Goal: Transaction & Acquisition: Purchase product/service

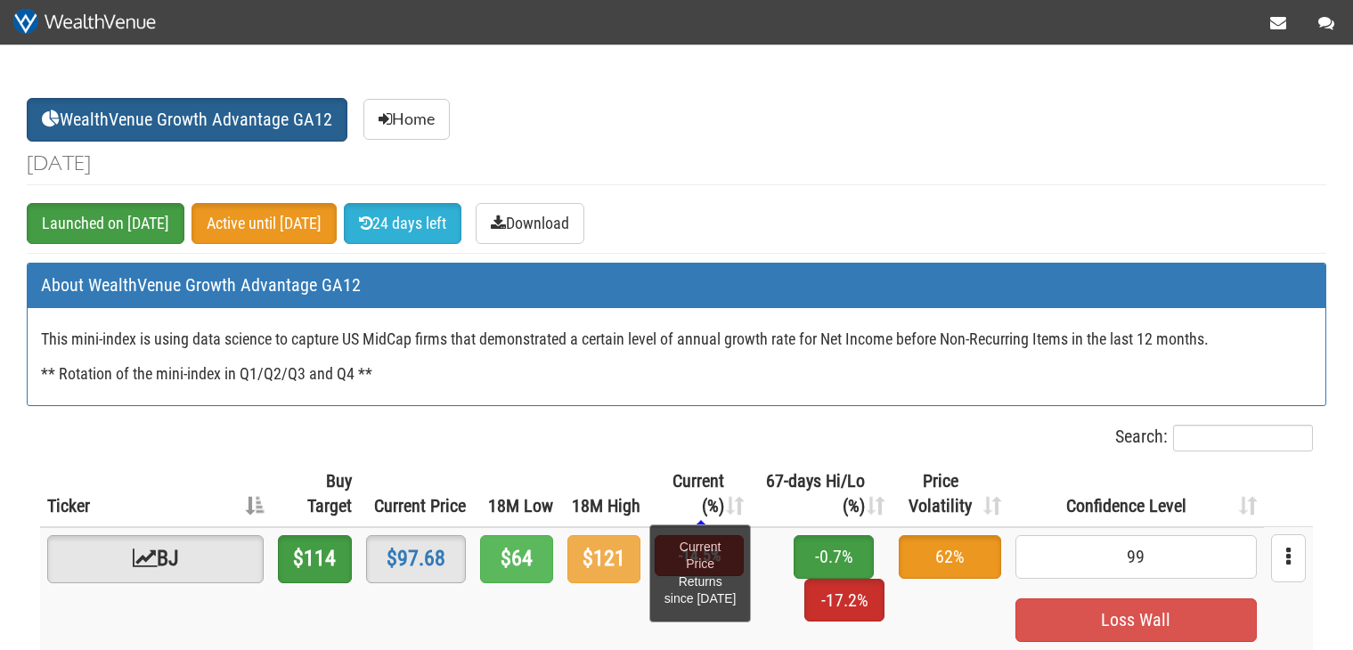
scroll to position [188, 0]
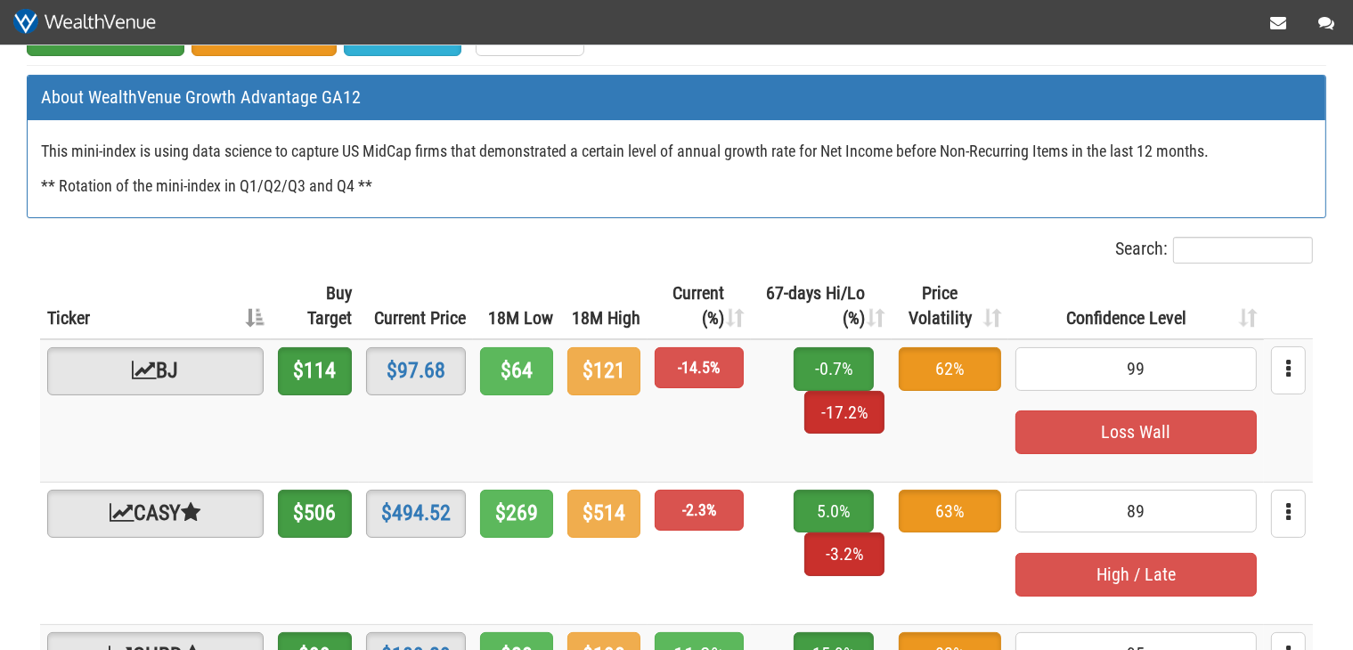
click at [687, 319] on th "Current (%)" at bounding box center [698, 306] width 103 height 66
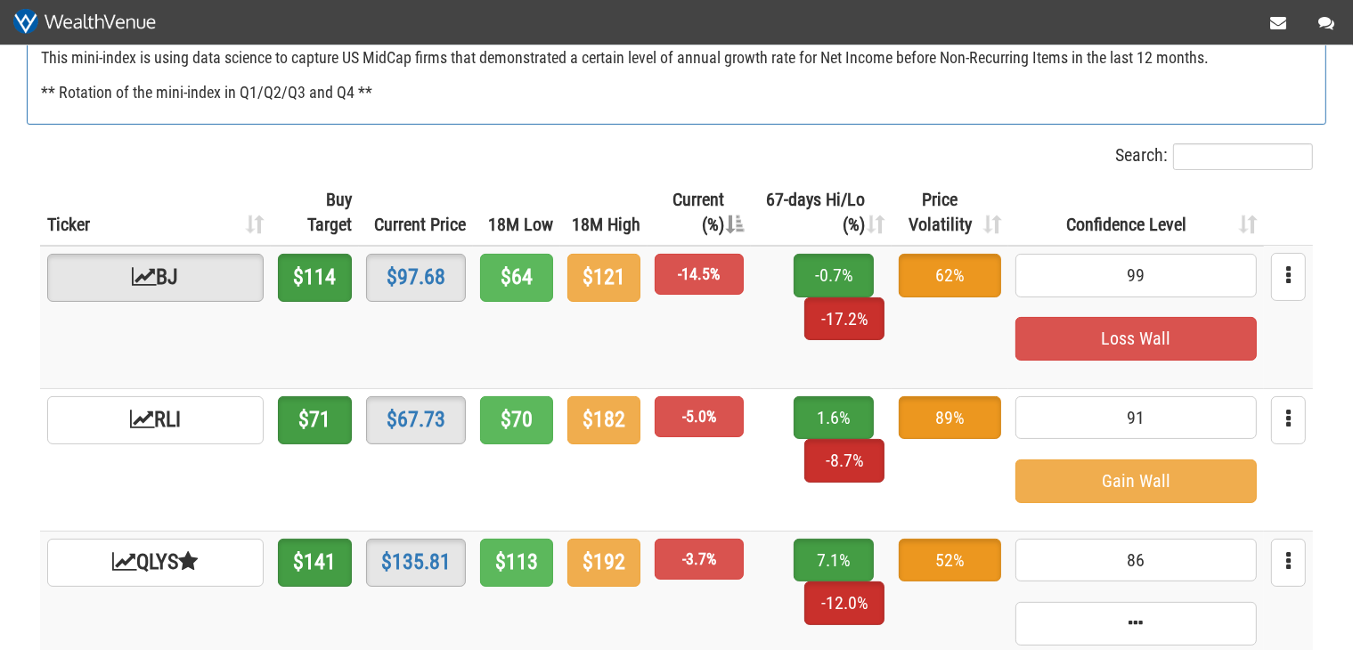
scroll to position [0, 0]
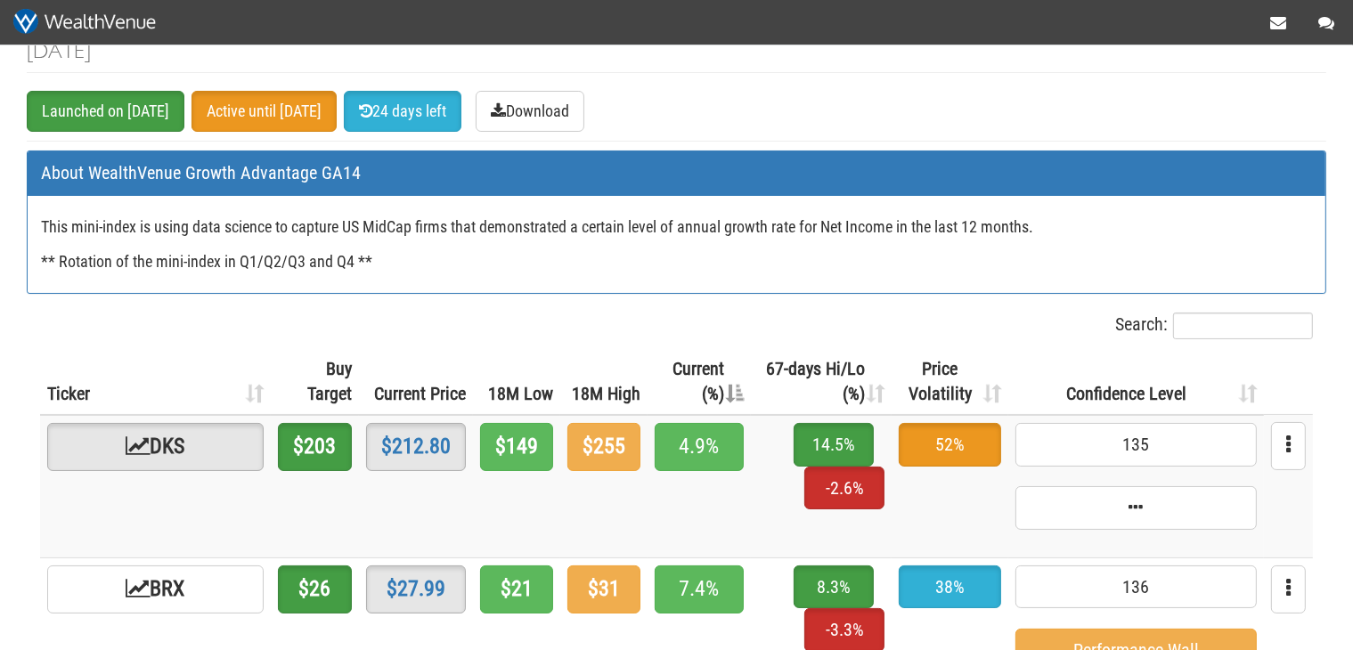
scroll to position [94, 0]
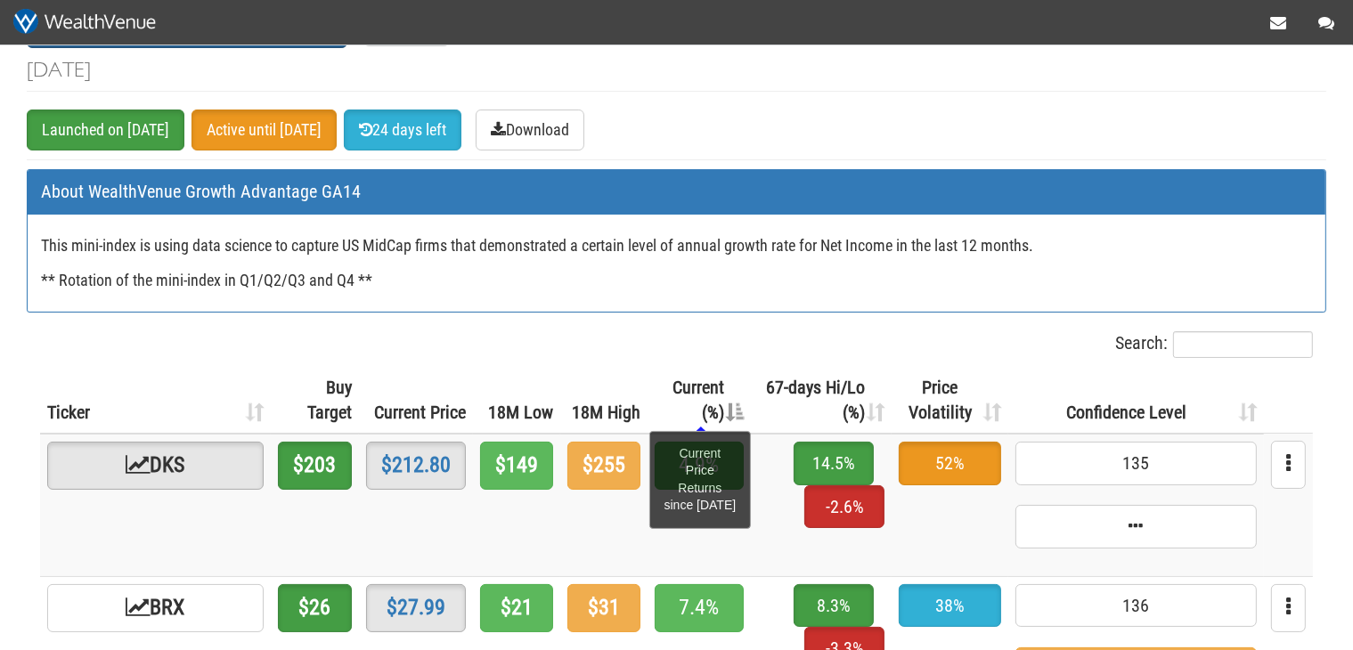
click at [672, 387] on span "Current (%)" at bounding box center [698, 400] width 52 height 47
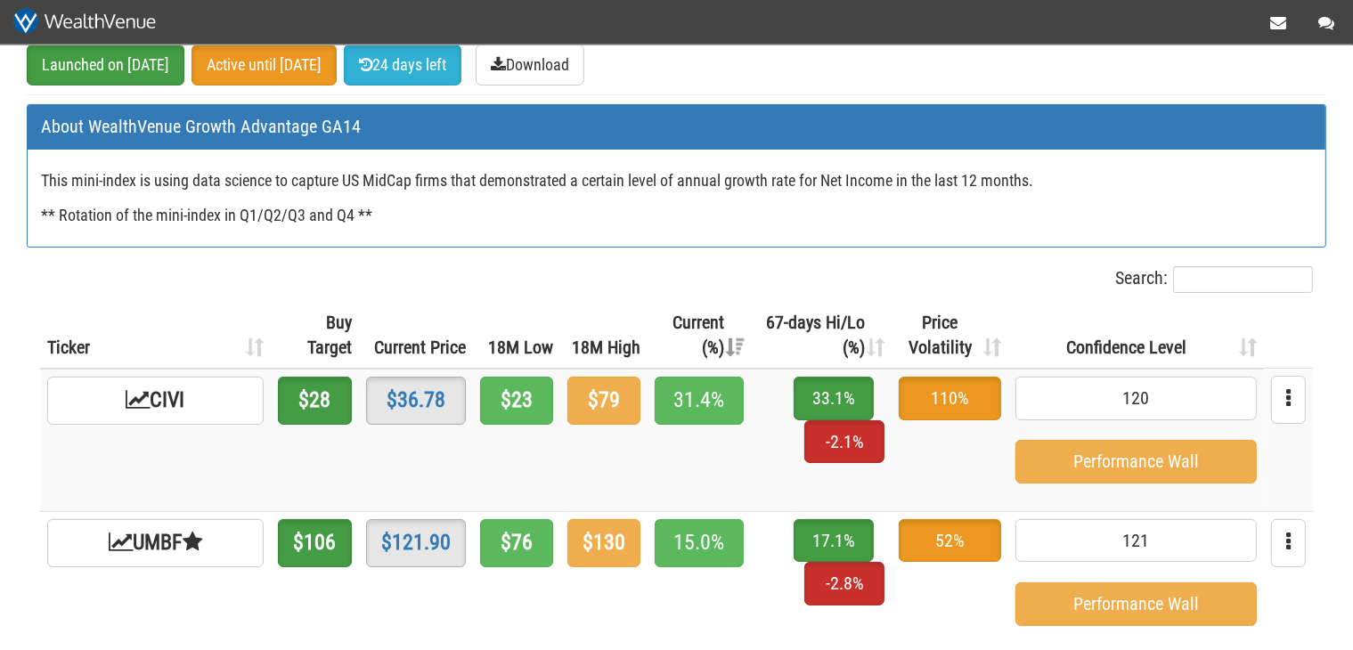
scroll to position [188, 0]
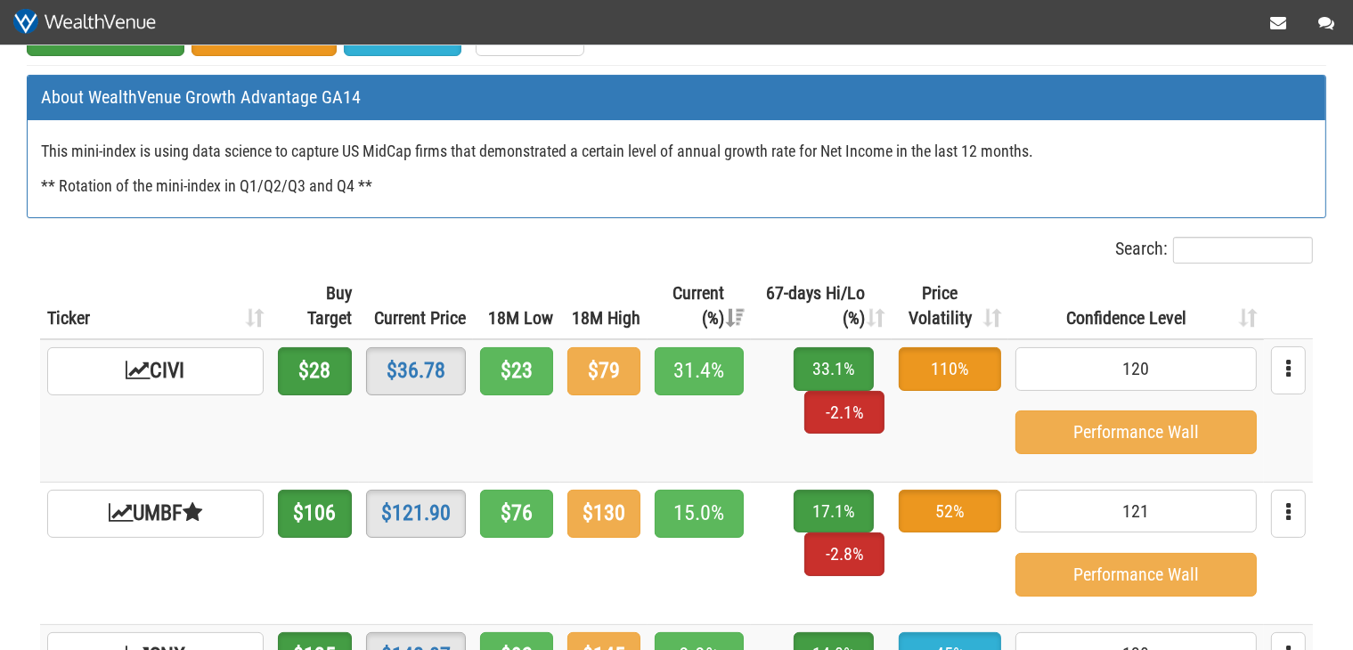
click at [647, 279] on th "Current (%)" at bounding box center [698, 306] width 103 height 66
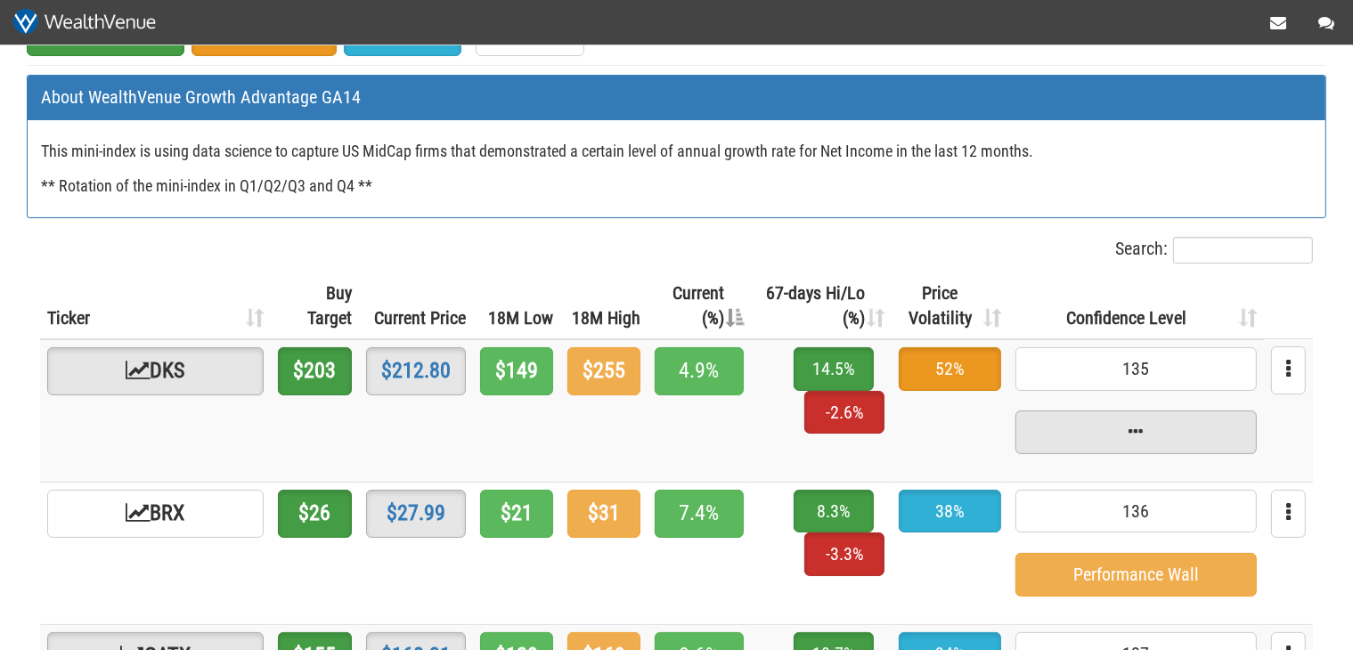
click at [1149, 426] on span at bounding box center [1135, 433] width 241 height 44
click at [1138, 421] on span at bounding box center [1135, 433] width 241 height 44
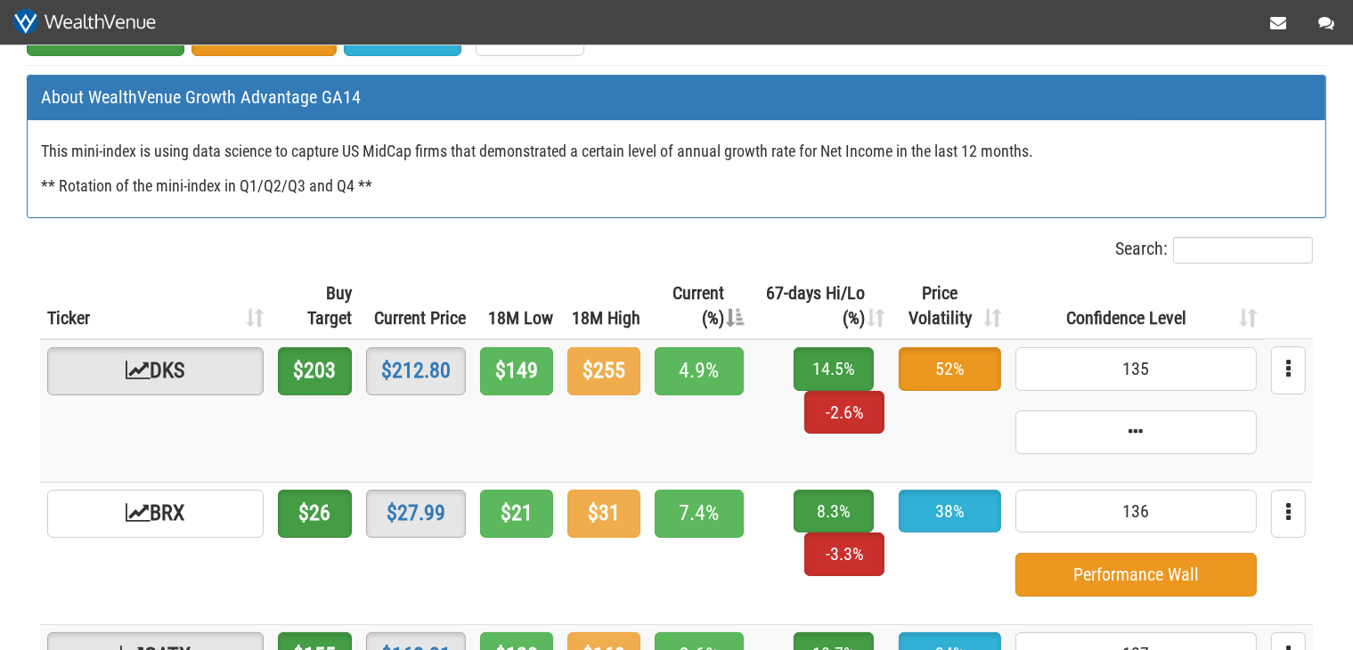
click at [1122, 593] on span "Performance Wall" at bounding box center [1135, 575] width 241 height 44
click at [1124, 580] on span "Performance Wall" at bounding box center [1135, 575] width 241 height 44
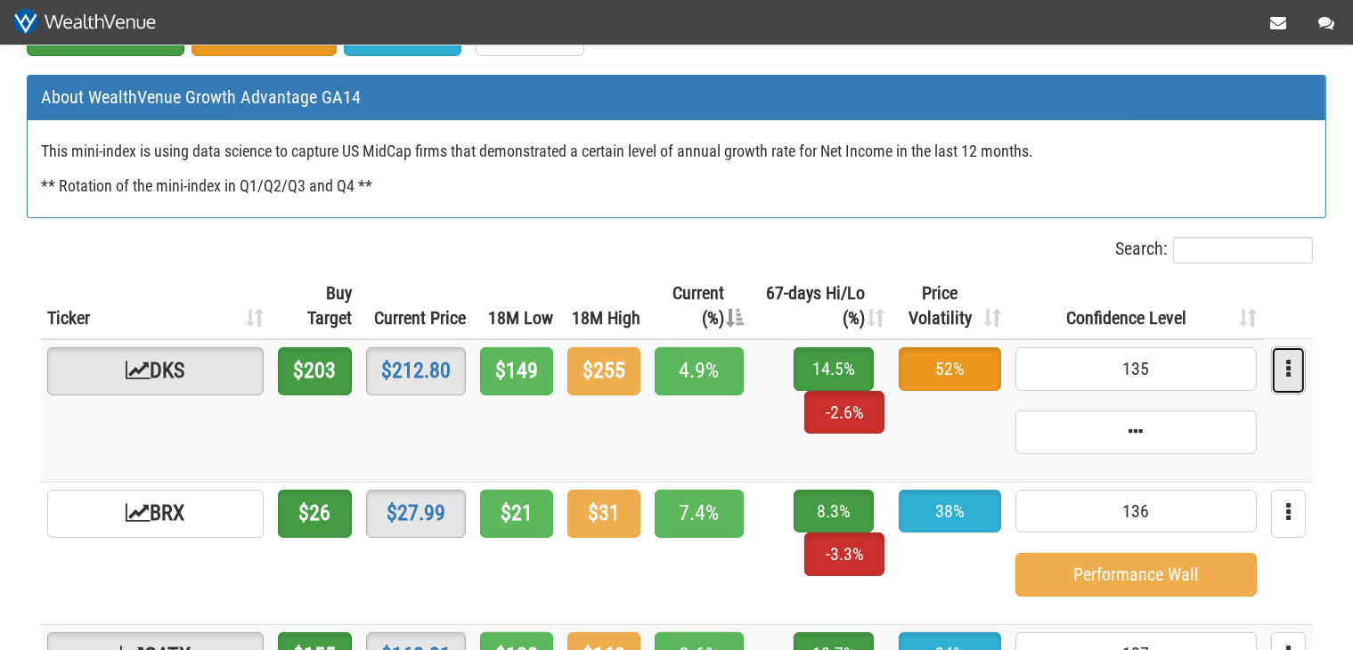
click at [1288, 371] on icon "button" at bounding box center [1288, 368] width 4 height 21
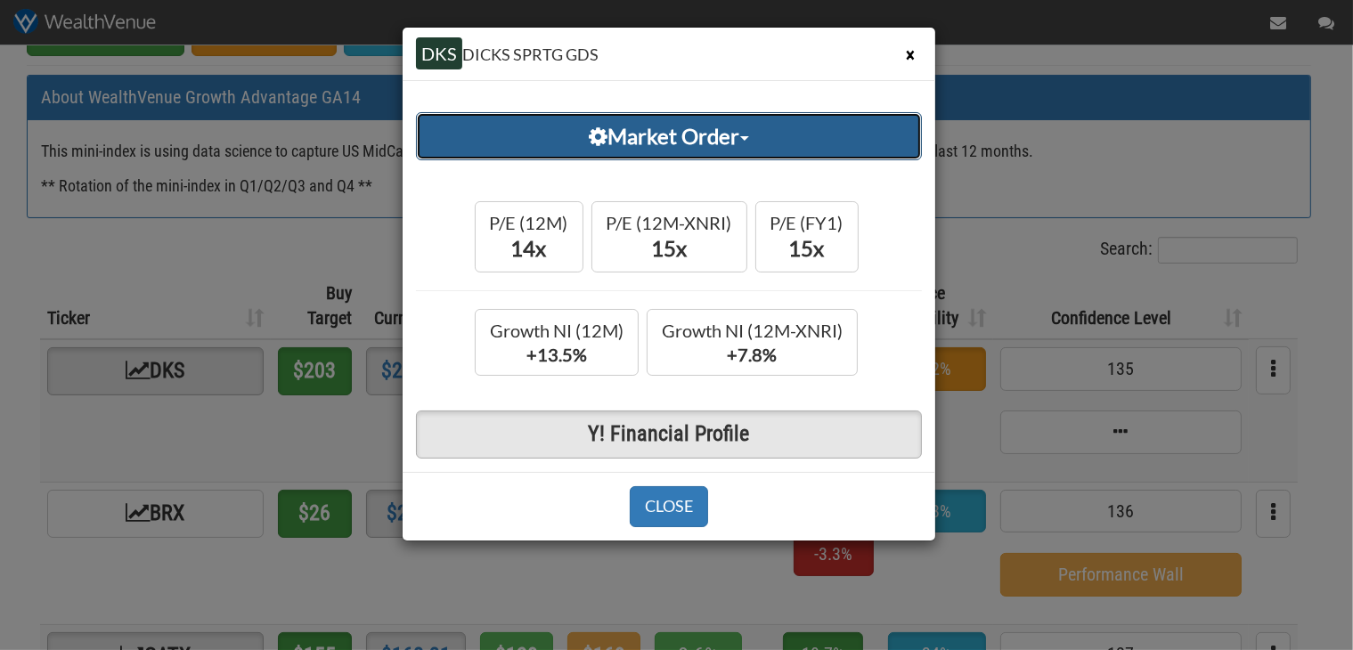
click at [699, 137] on link "Market Order" at bounding box center [669, 136] width 506 height 48
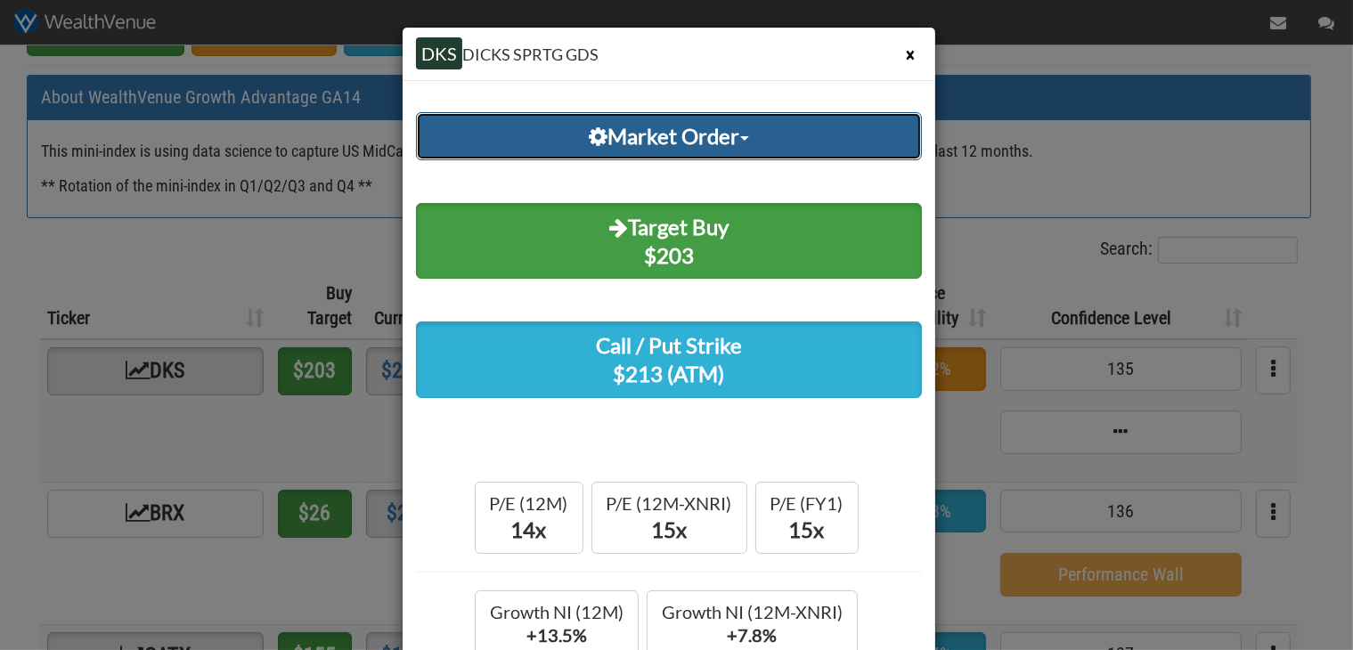
click at [699, 137] on link "Market Order" at bounding box center [669, 136] width 506 height 48
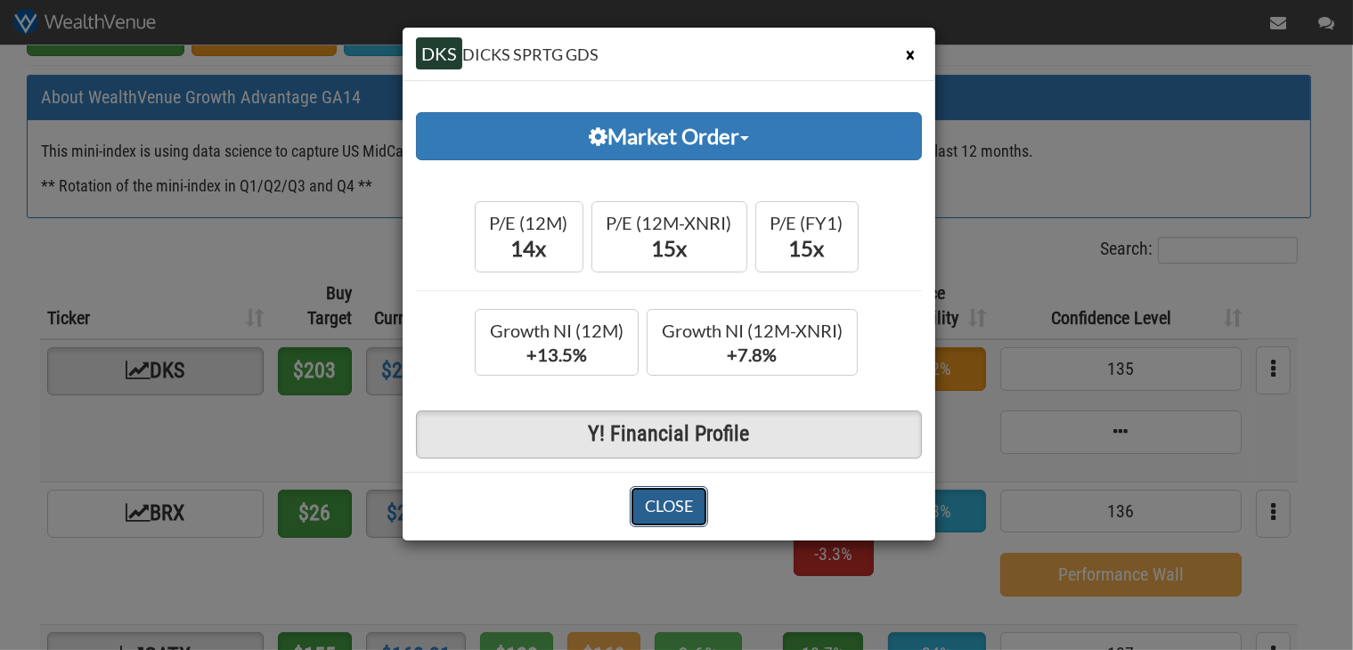
click at [665, 521] on button "CLOSE" at bounding box center [669, 506] width 78 height 41
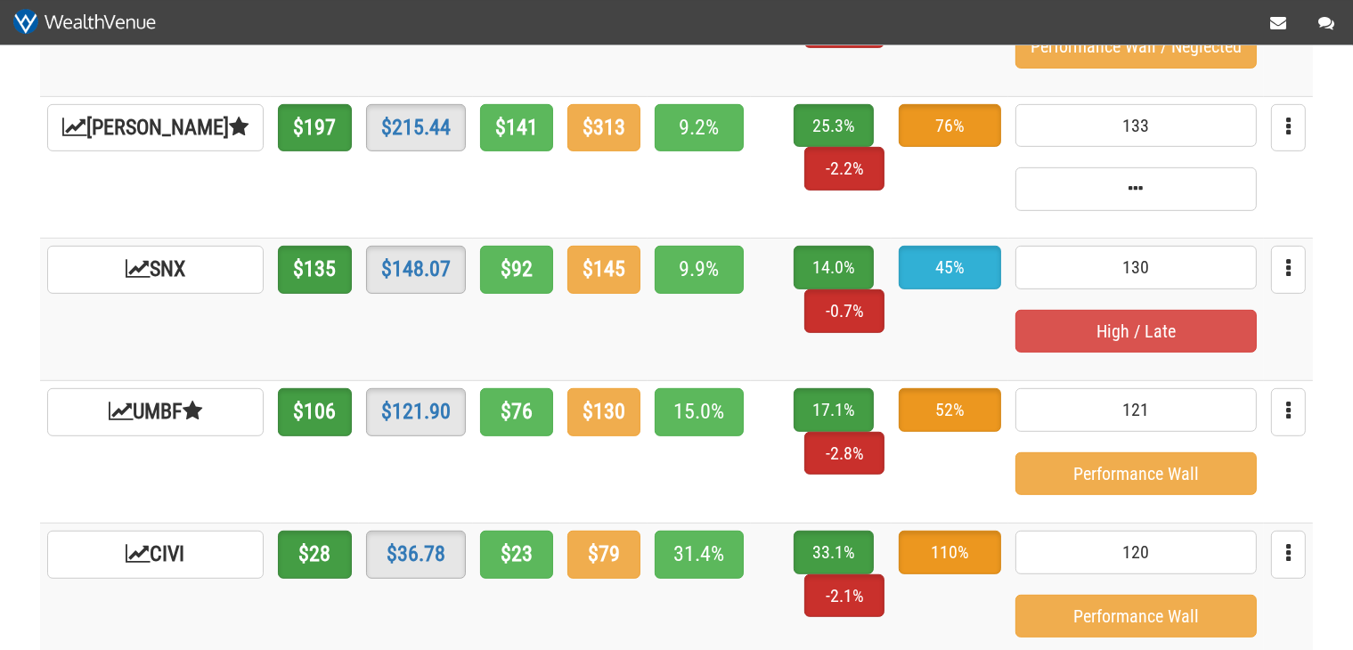
scroll to position [941, 0]
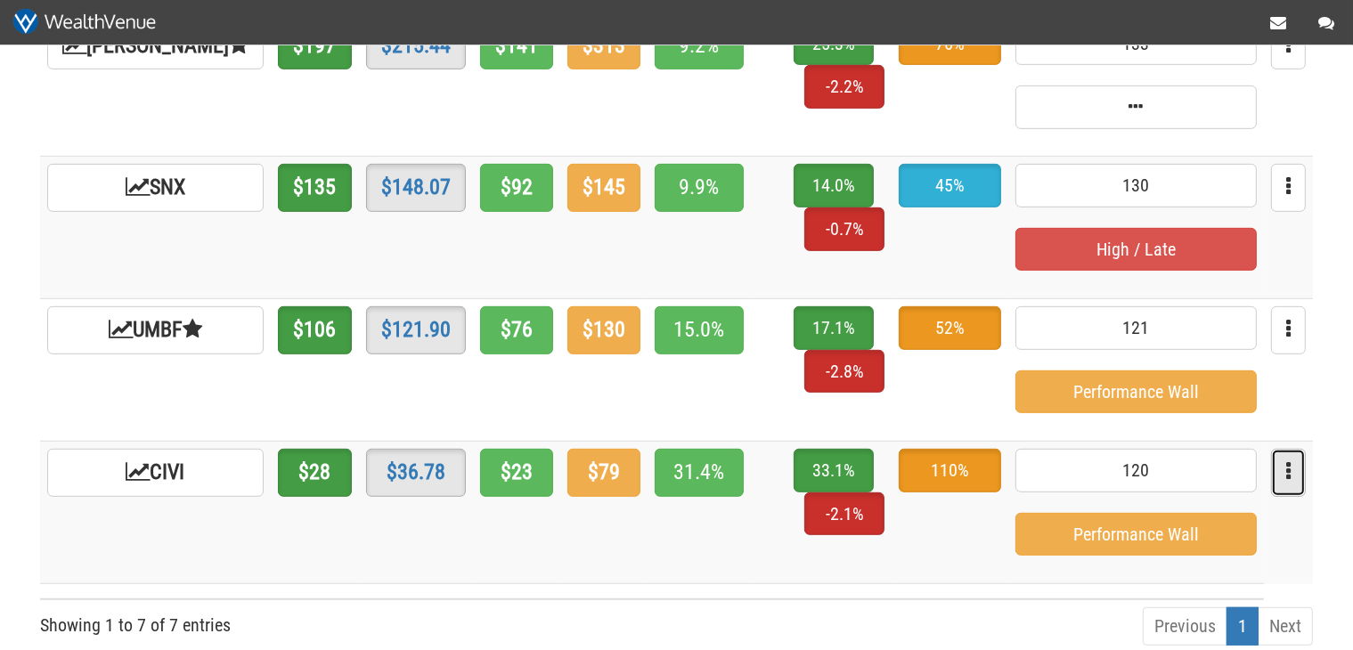
click at [1277, 470] on button "button" at bounding box center [1288, 473] width 35 height 48
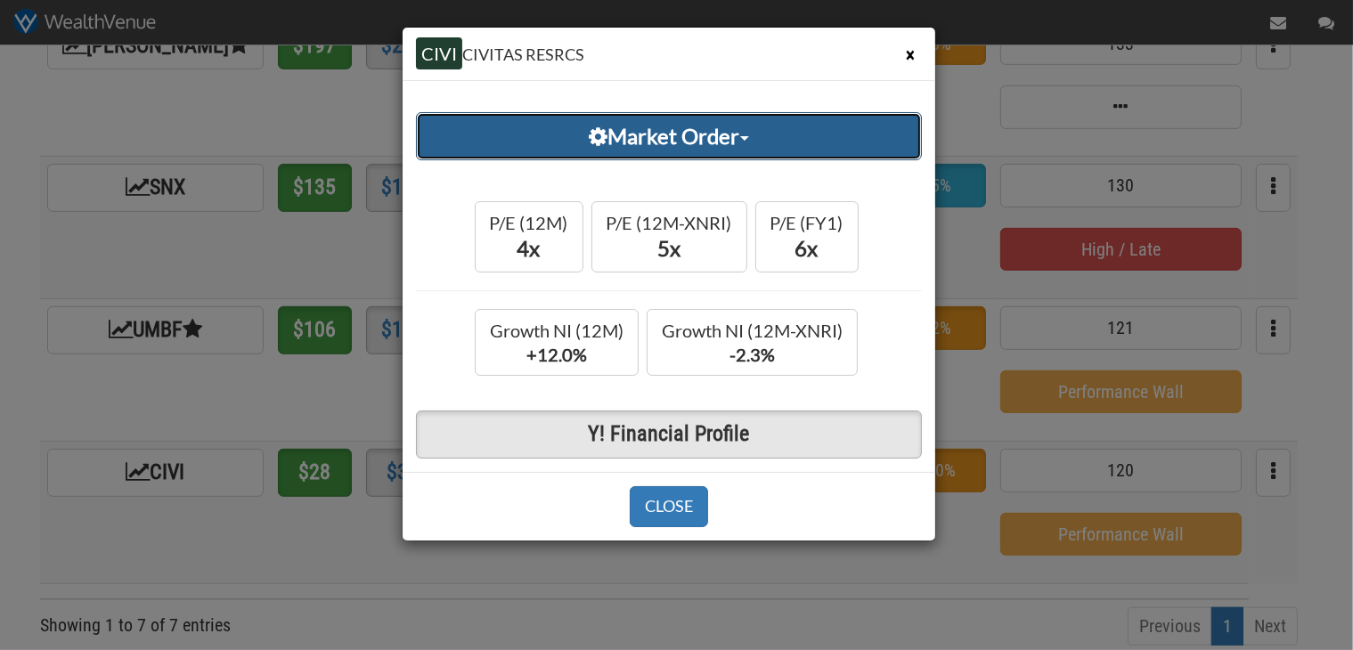
click at [739, 140] on link "Market Order" at bounding box center [669, 136] width 506 height 48
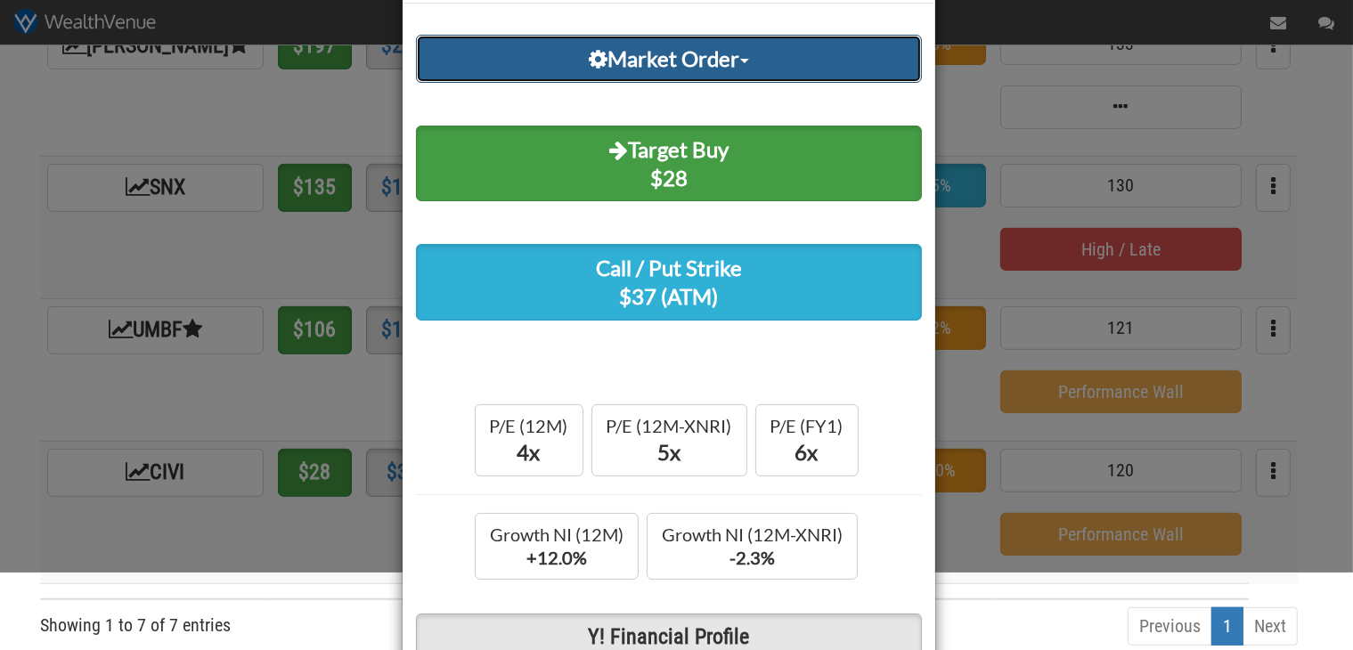
scroll to position [0, 0]
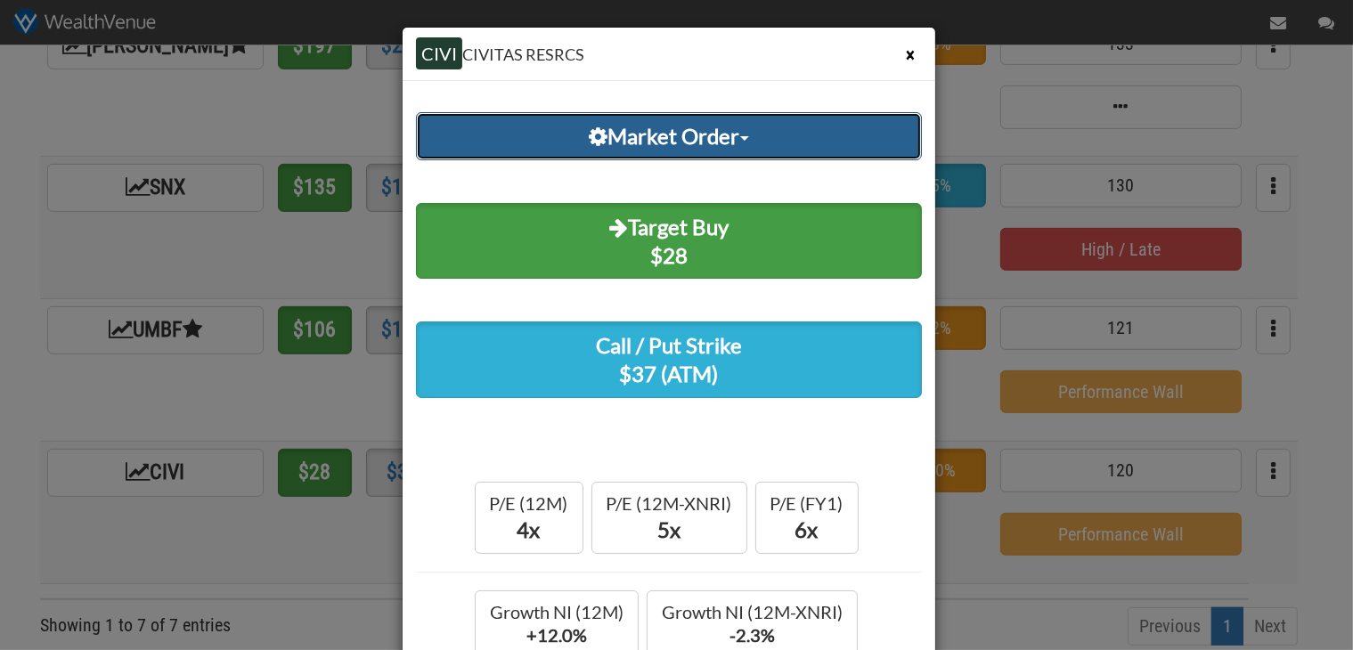
click at [749, 141] on span at bounding box center [744, 138] width 9 height 4
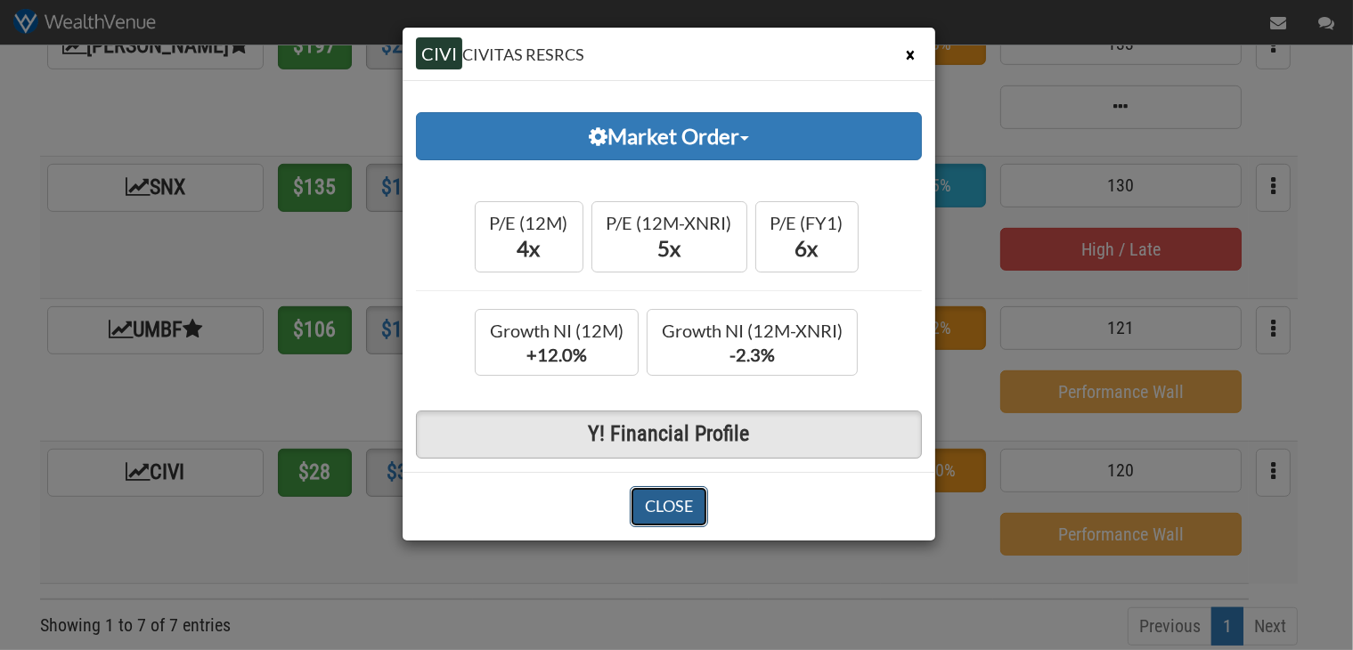
click at [672, 492] on button "CLOSE" at bounding box center [669, 506] width 78 height 41
